Goal: Information Seeking & Learning: Learn about a topic

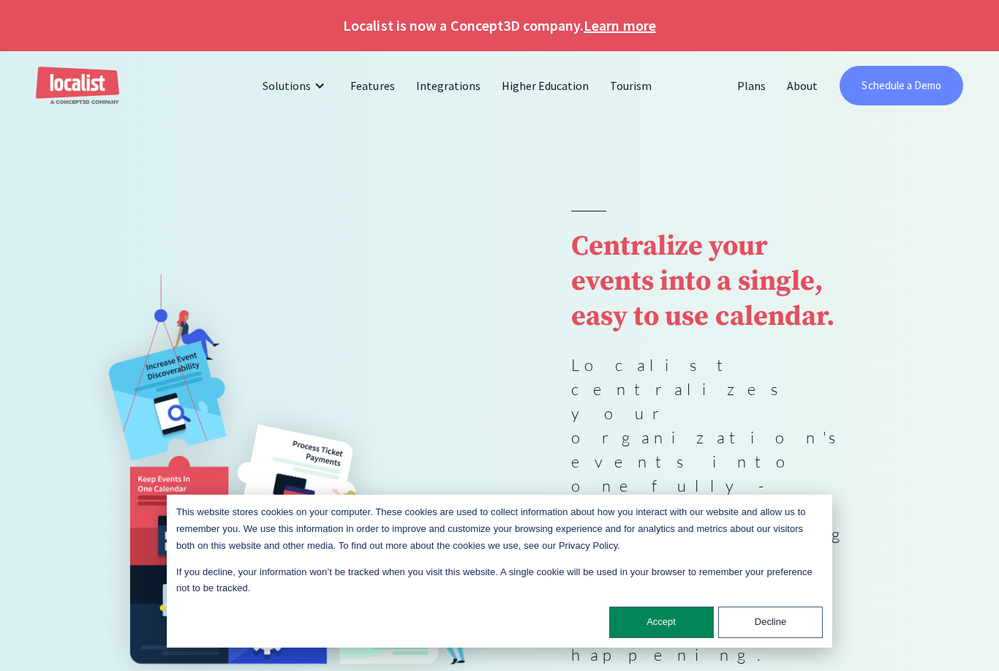
click at [920, 86] on link "Schedule a Demo" at bounding box center [902, 86] width 124 height 40
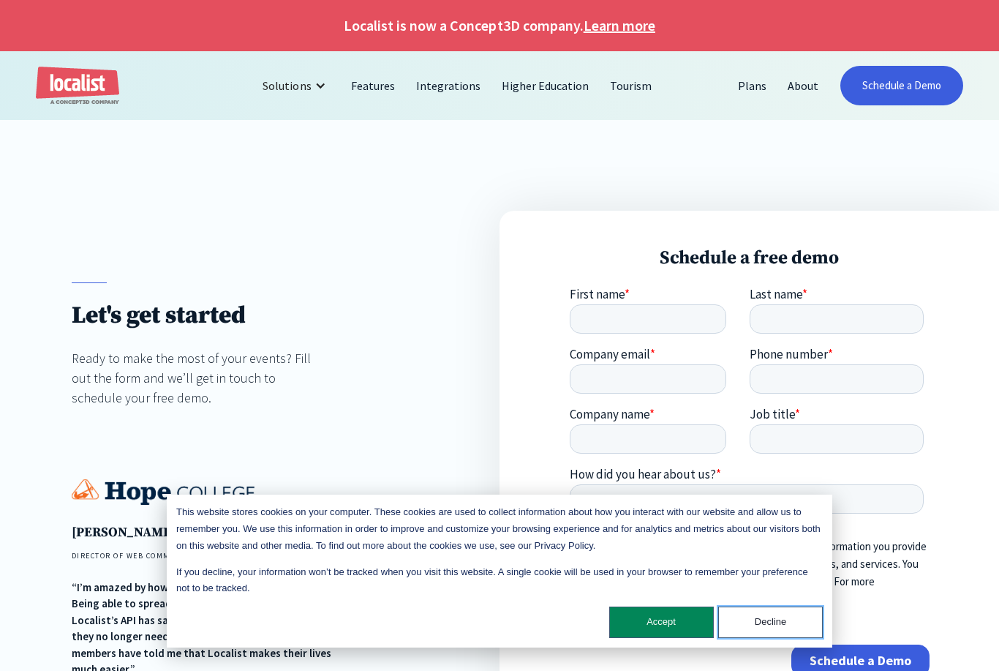
click at [785, 624] on button "Decline" at bounding box center [770, 621] width 105 height 31
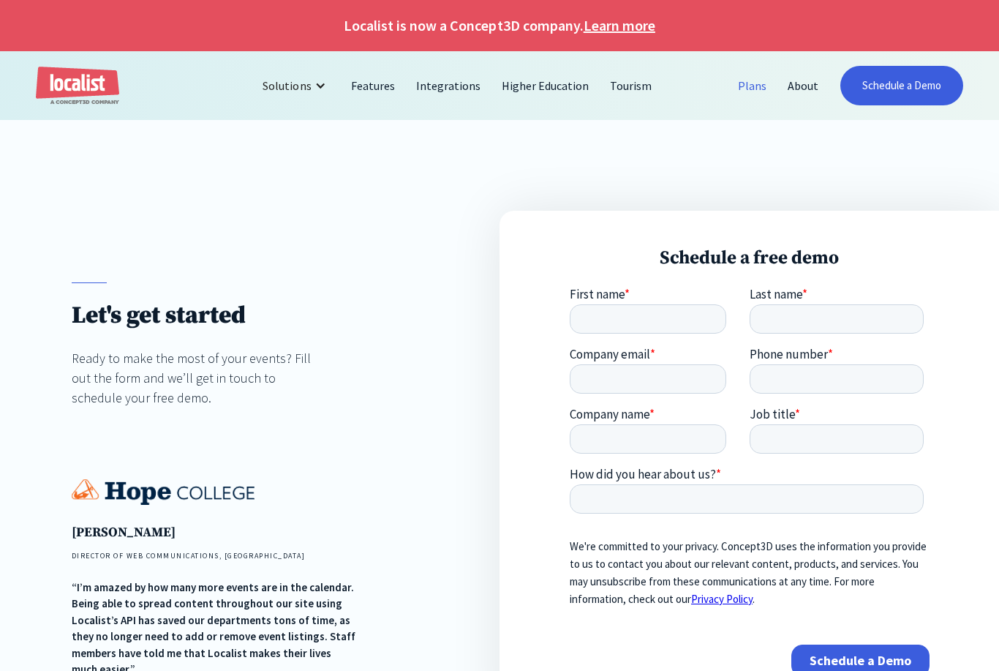
click at [737, 88] on link "Plans" at bounding box center [753, 85] width 50 height 35
